Goal: Navigation & Orientation: Find specific page/section

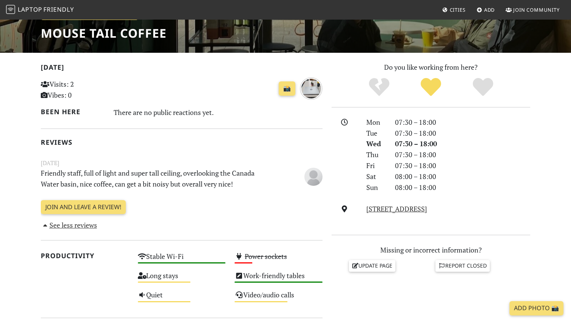
scroll to position [120, 0]
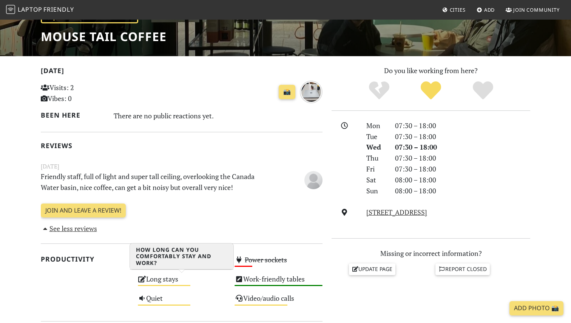
click at [159, 282] on div "Long stays Medium" at bounding box center [181, 282] width 97 height 19
click at [37, 8] on span "Laptop" at bounding box center [30, 9] width 25 height 8
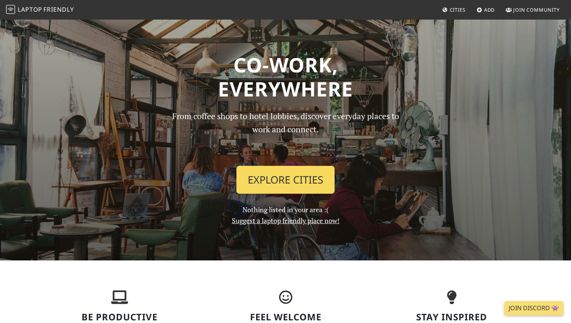
click at [304, 185] on link "Explore Cities" at bounding box center [285, 180] width 98 height 28
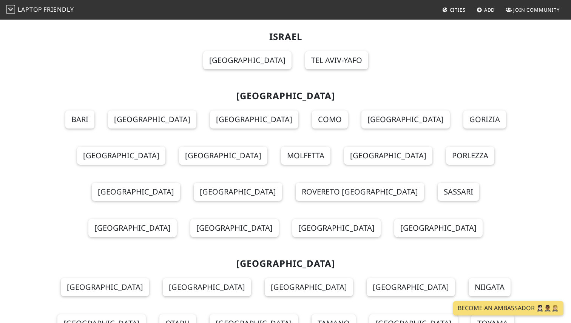
scroll to position [3957, 0]
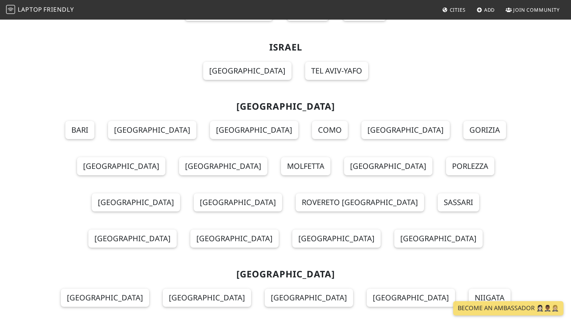
click at [444, 11] on icon at bounding box center [445, 10] width 6 height 5
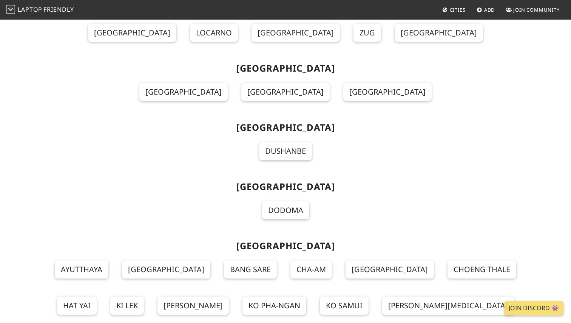
scroll to position [8210, 0]
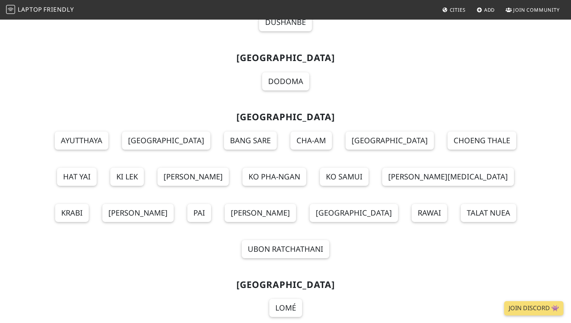
scroll to position [8319, 0]
